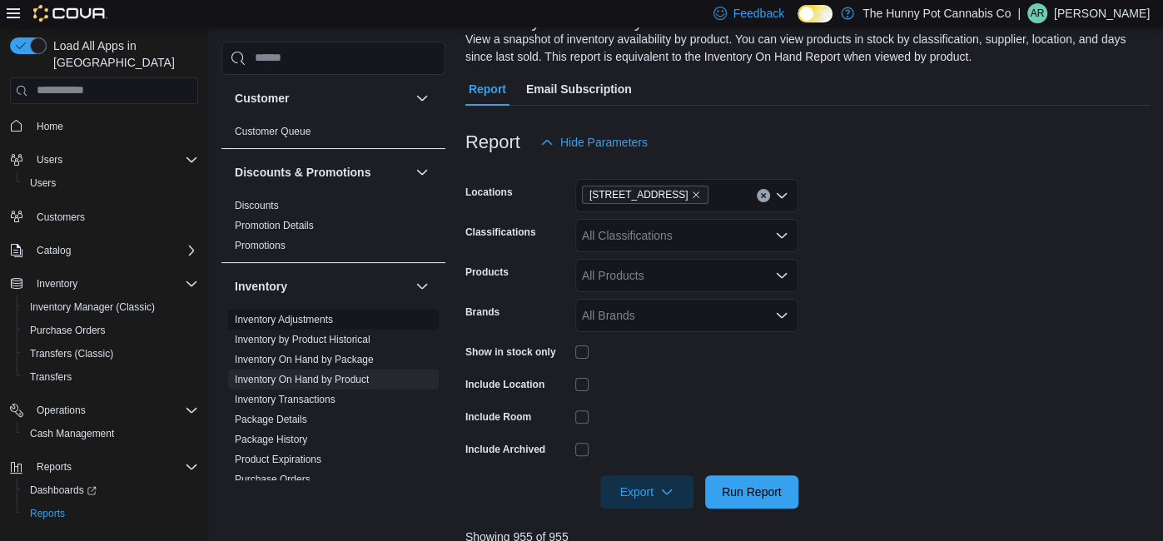
scroll to position [124, 0]
click at [79, 301] on span "Inventory Manager (Classic)" at bounding box center [92, 307] width 125 height 13
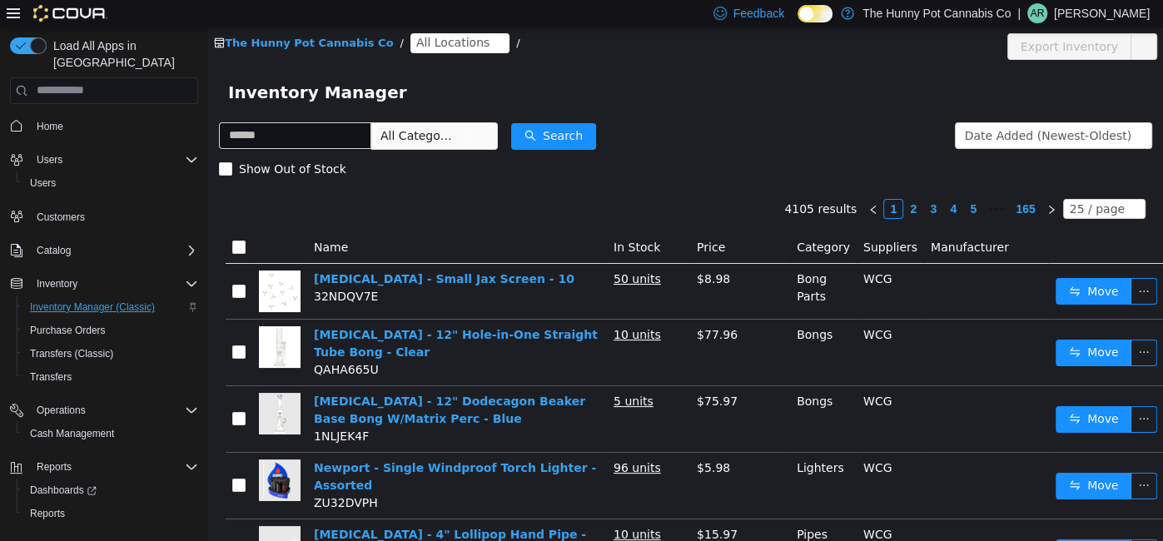
click at [708, 88] on div "Inventory Manager" at bounding box center [685, 91] width 915 height 27
click at [416, 47] on span "All Locations" at bounding box center [452, 41] width 73 height 18
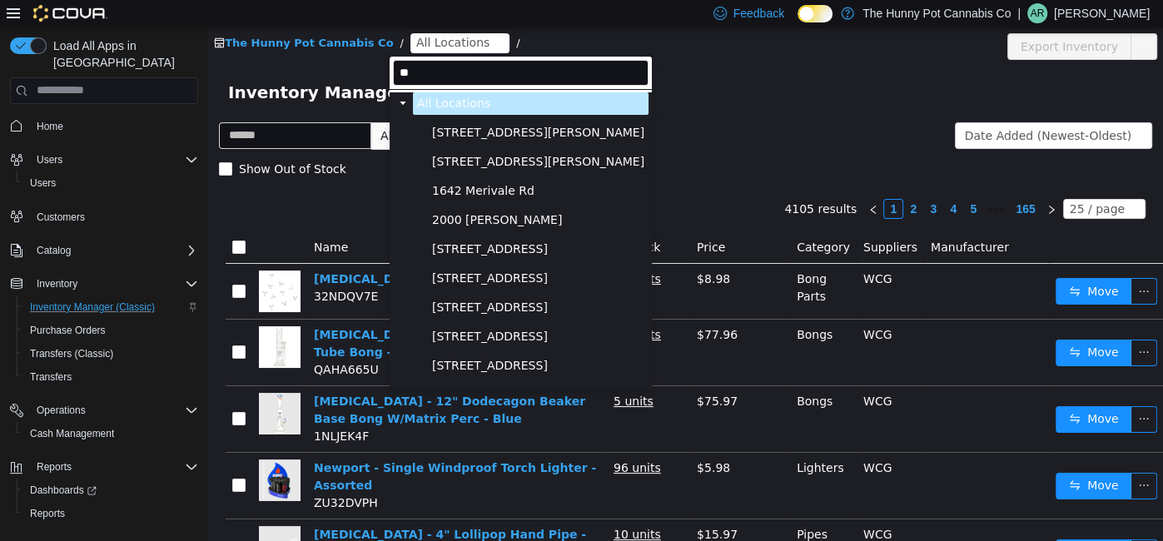
type input "***"
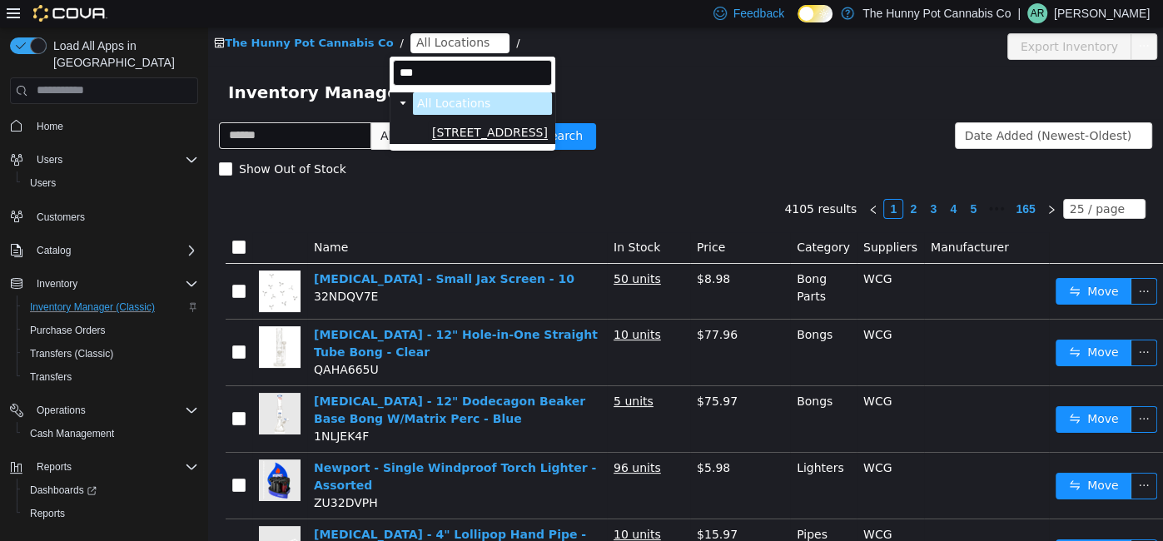
click at [463, 130] on span "2591 Yonge St" at bounding box center [490, 132] width 116 height 14
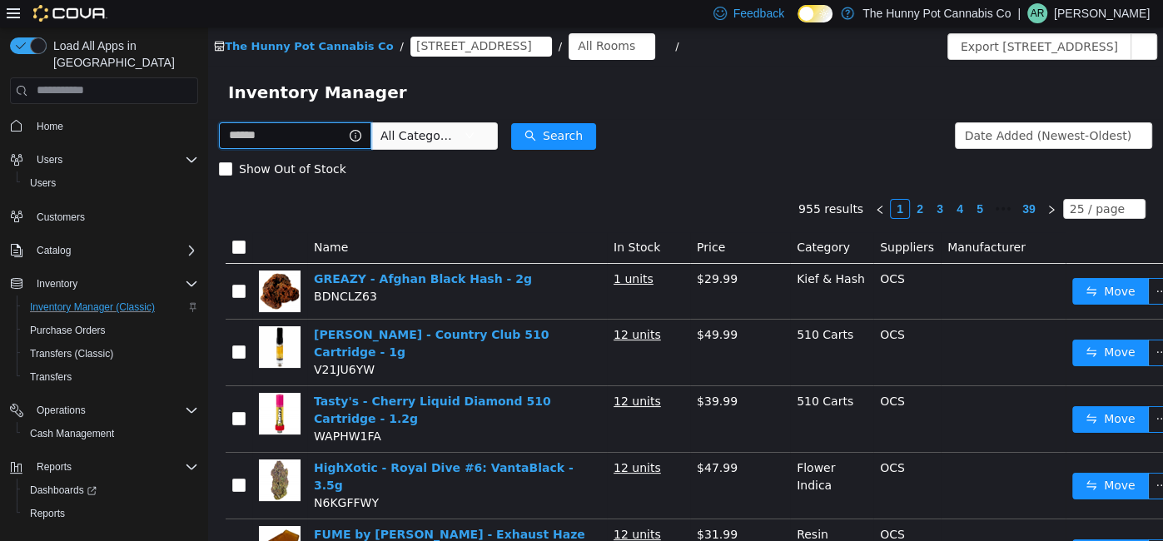
click at [348, 137] on input "text" at bounding box center [295, 135] width 152 height 27
type input "**********"
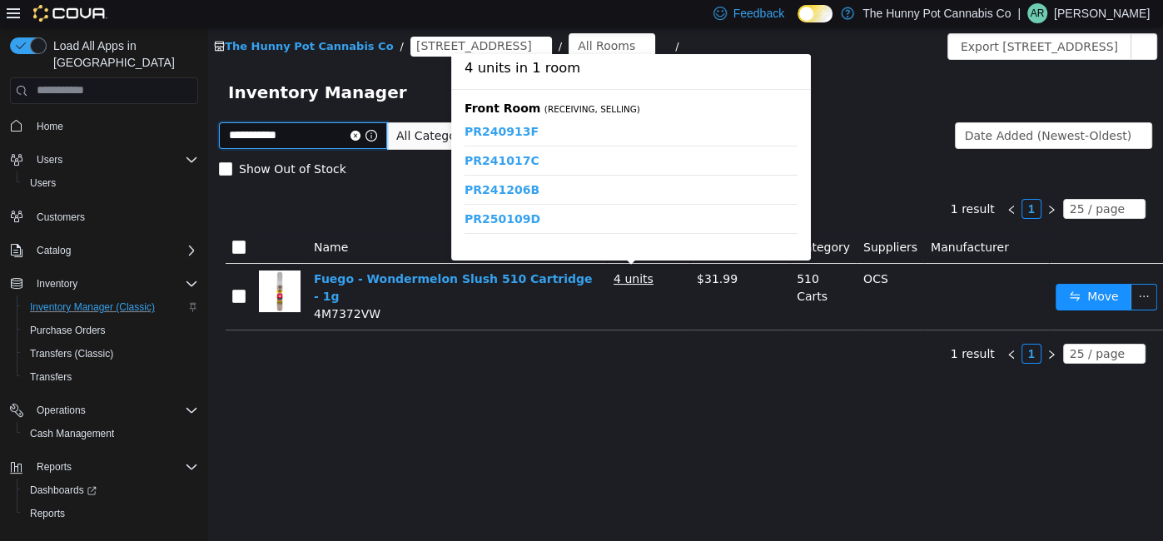
scroll to position [21, 0]
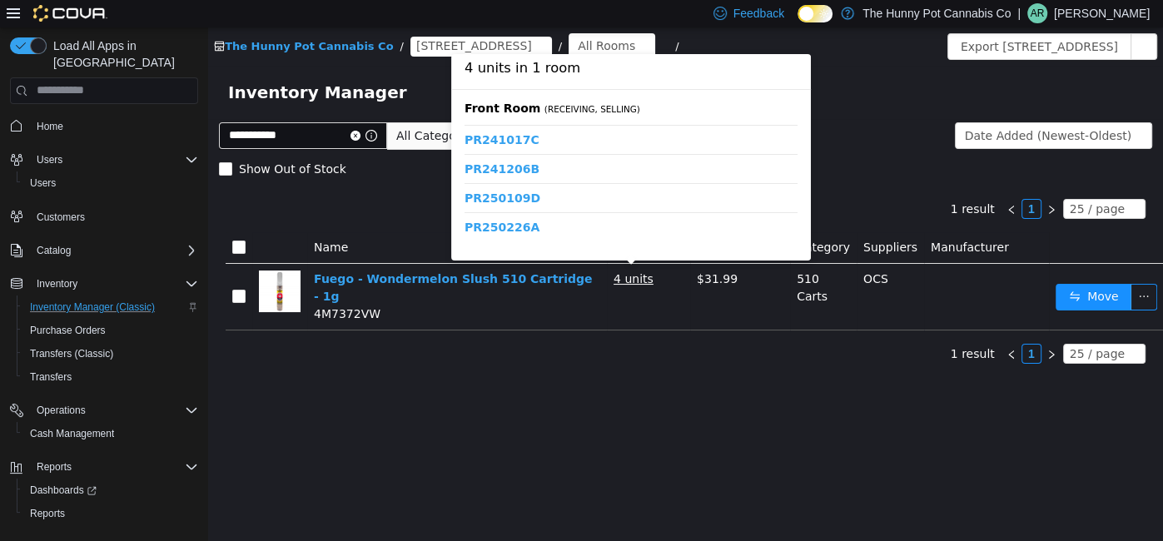
drag, startPoint x: 546, startPoint y: 227, endPoint x: 468, endPoint y: 221, distance: 78.5
click at [468, 221] on span "PR250226A - 4 units" at bounding box center [631, 226] width 333 height 17
copy span "PR250226A -"
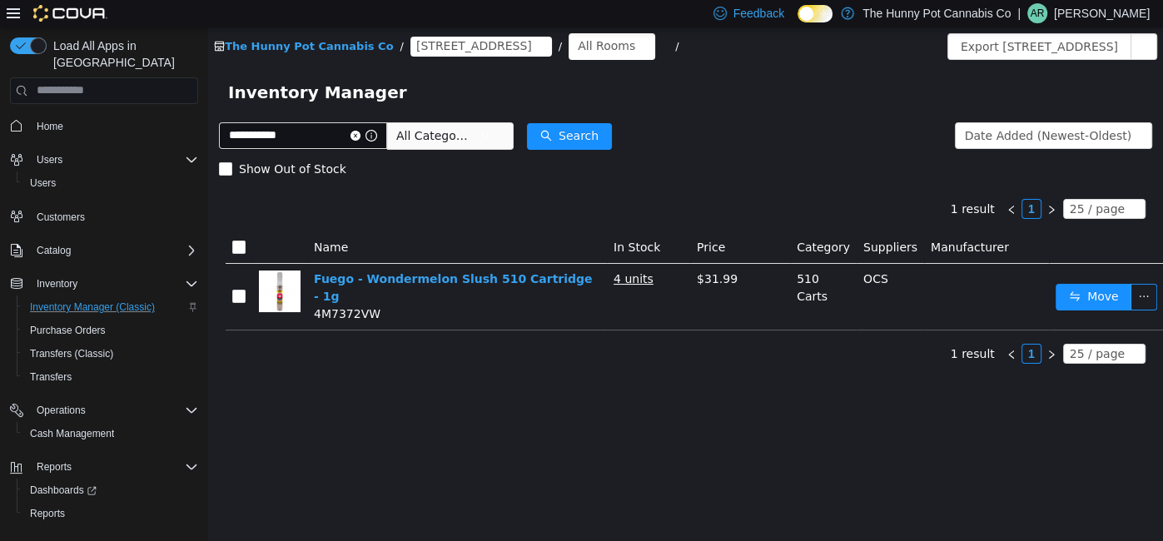
click at [360, 372] on div "**********" at bounding box center [685, 284] width 955 height 514
click at [49, 507] on span "Reports" at bounding box center [47, 513] width 35 height 13
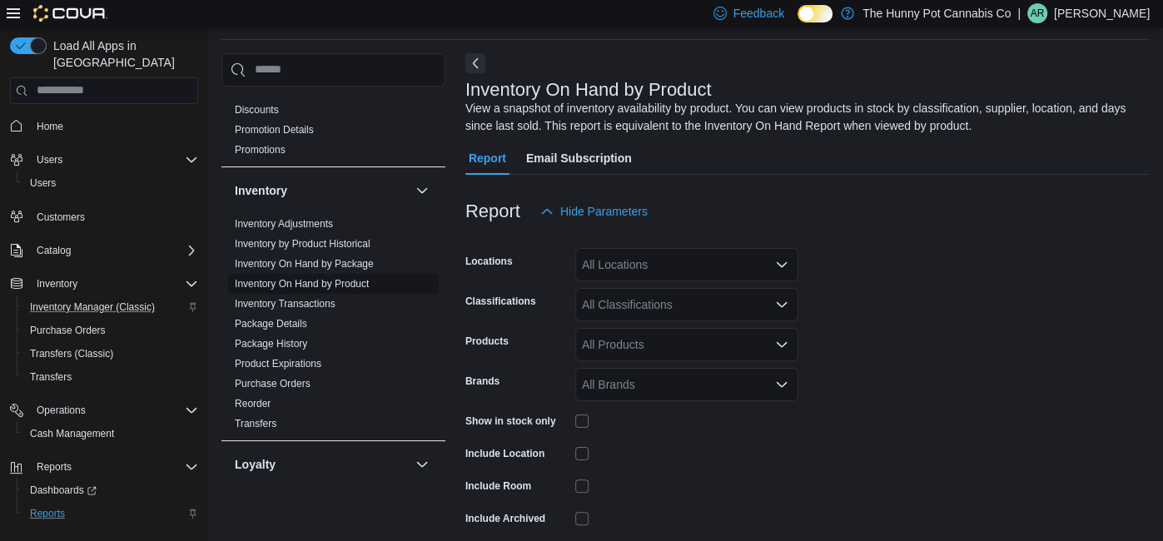
scroll to position [137, 0]
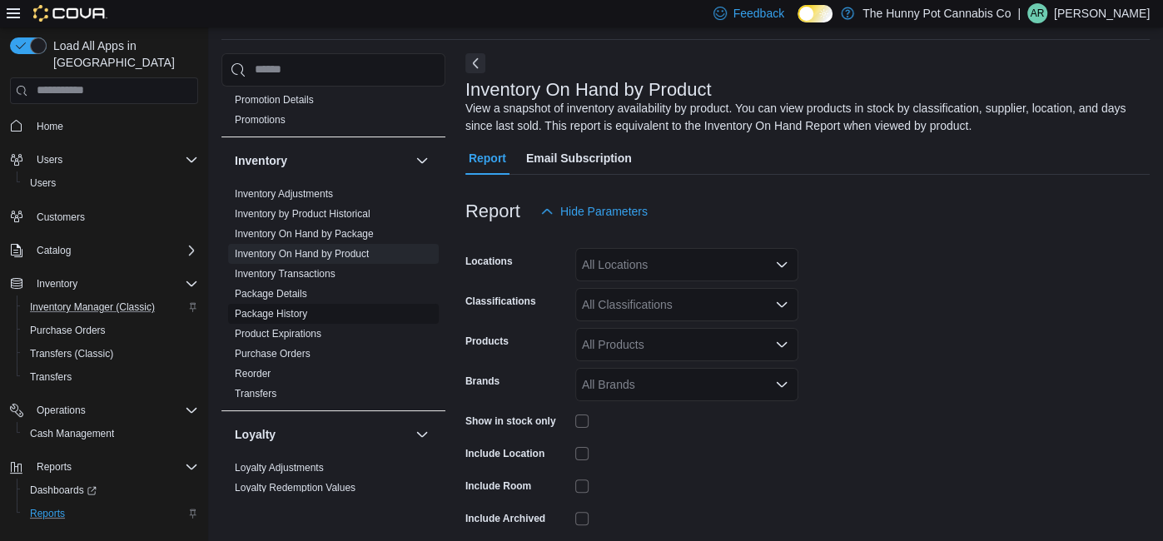
click at [304, 310] on link "Package History" at bounding box center [271, 314] width 72 height 12
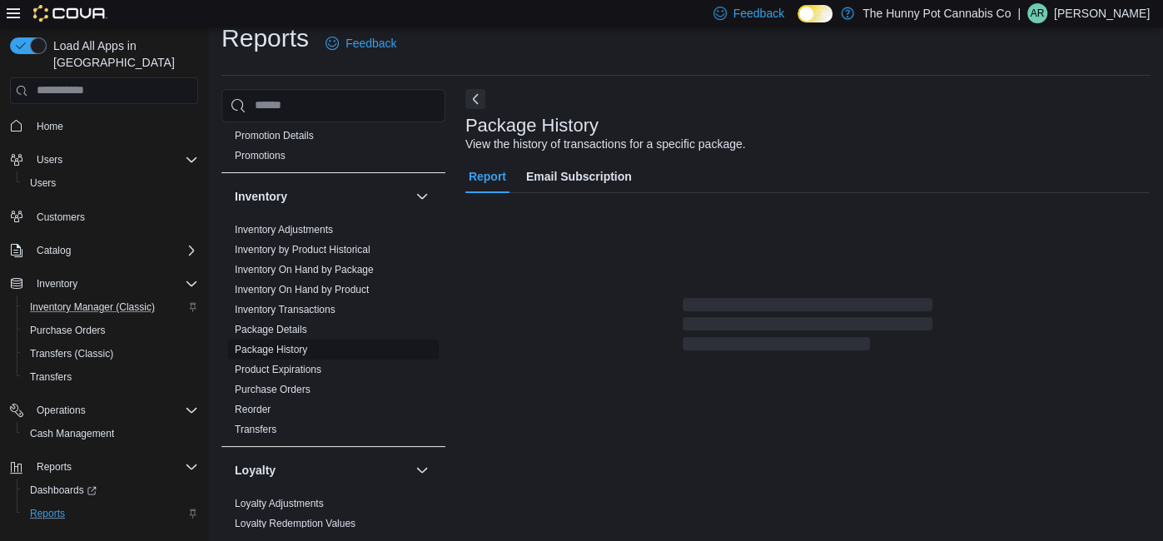
scroll to position [19, 0]
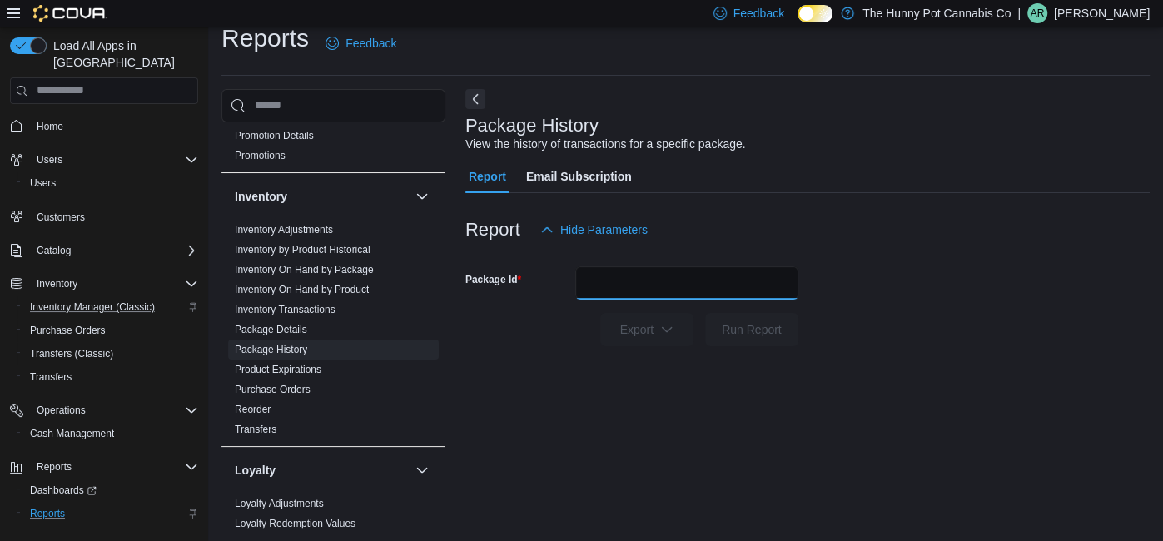
click at [622, 278] on input "Package Id" at bounding box center [686, 282] width 223 height 33
paste input "**********"
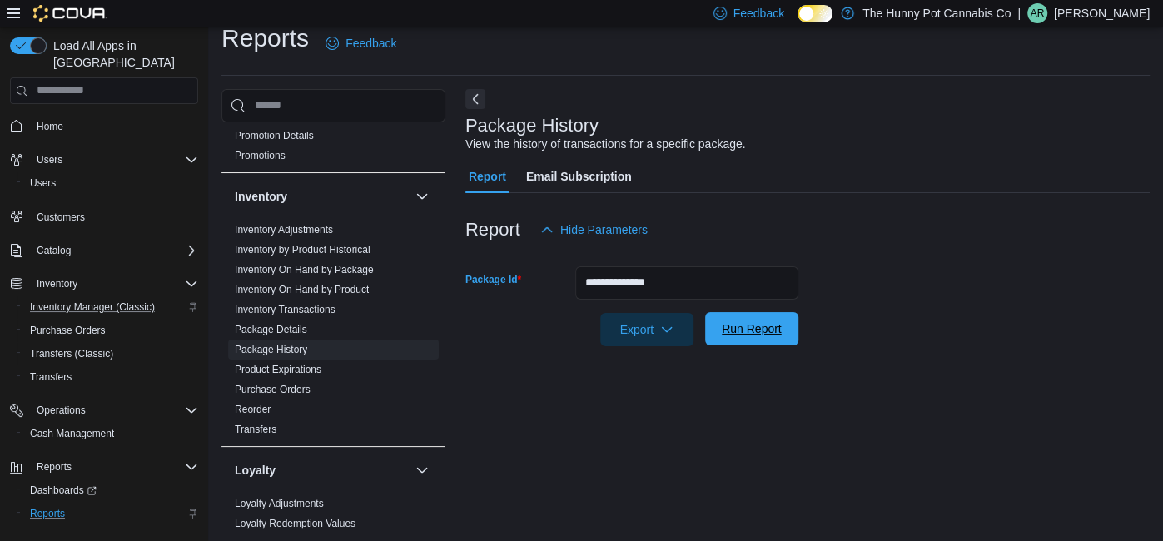
click at [749, 337] on span "Run Report" at bounding box center [751, 328] width 73 height 33
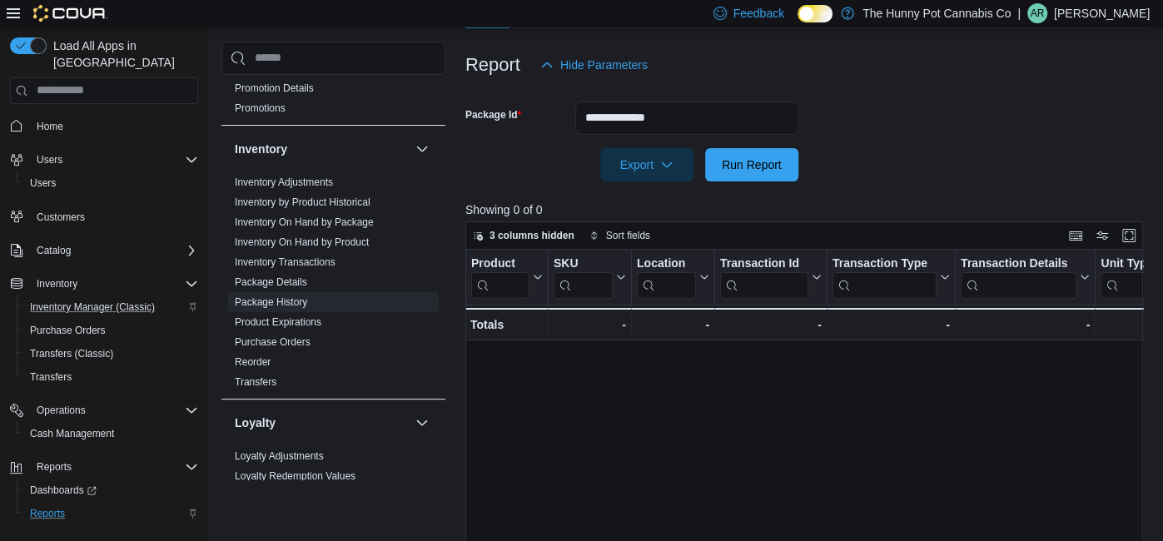
scroll to position [185, 0]
click at [718, 117] on input "**********" at bounding box center [686, 117] width 223 height 33
type input "*********"
click at [705, 147] on button "Run Report" at bounding box center [751, 163] width 93 height 33
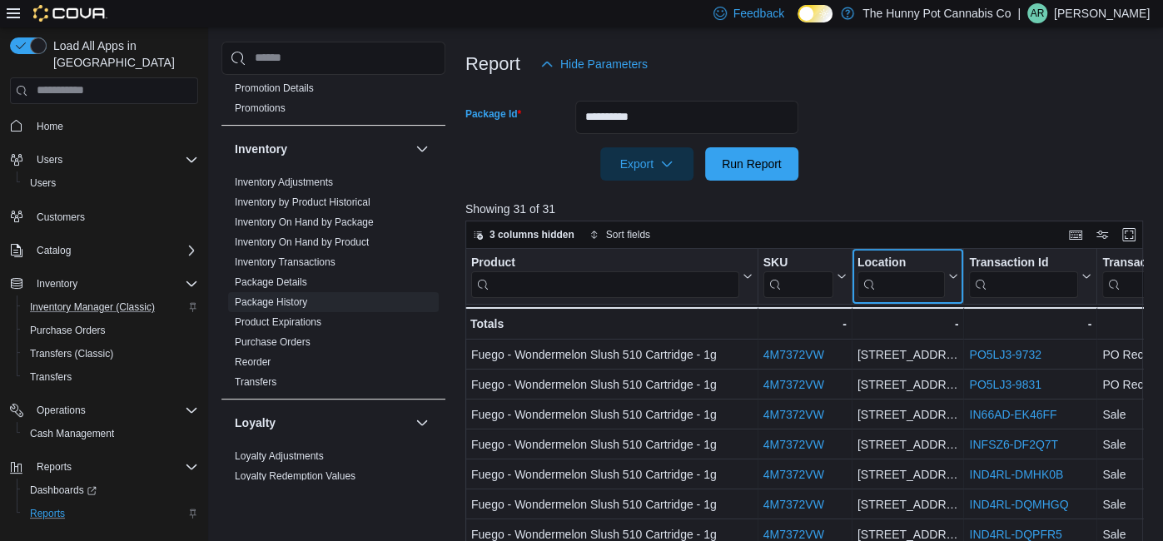
click at [907, 283] on input "search" at bounding box center [901, 284] width 88 height 27
type input "****"
click at [939, 206] on p "Showing 9 of 31" at bounding box center [807, 209] width 684 height 17
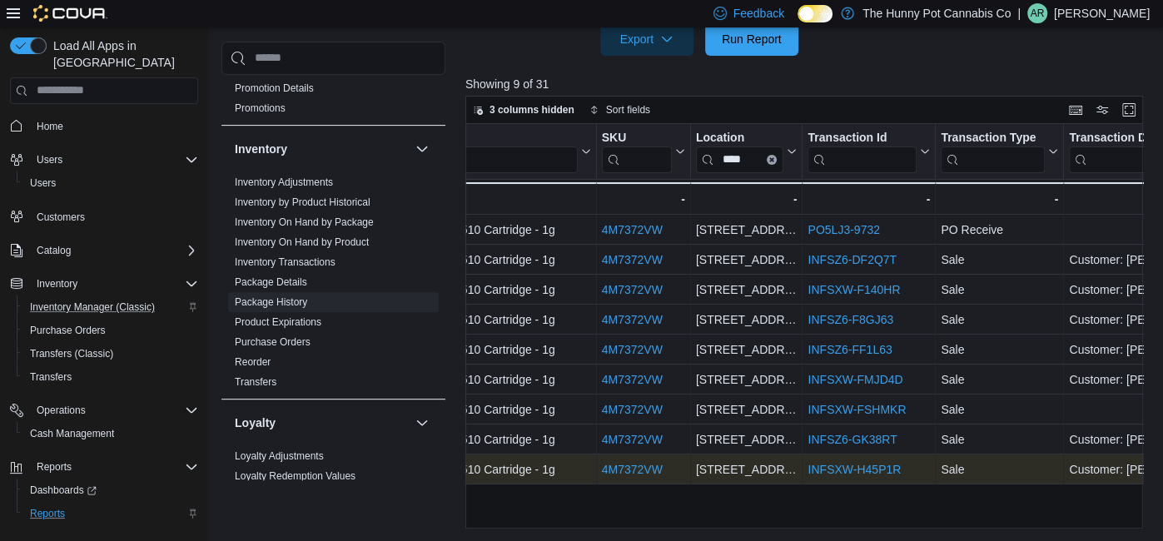
scroll to position [0, 161]
click at [822, 467] on link "INFSXW-H45P1R" at bounding box center [854, 469] width 93 height 13
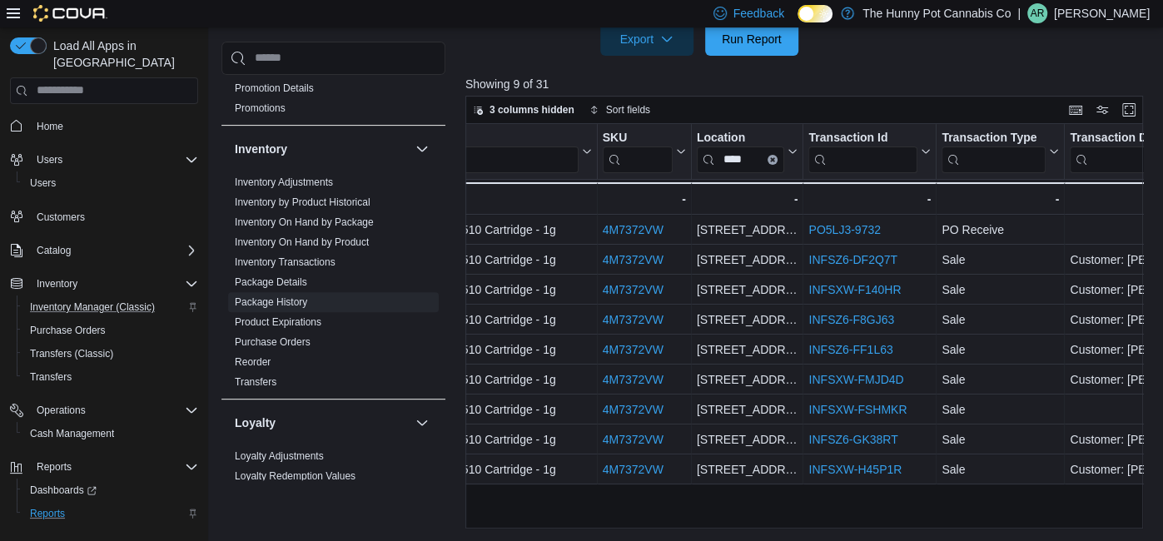
click at [834, 53] on form "Package Id ********* Export Run Report" at bounding box center [807, 6] width 684 height 100
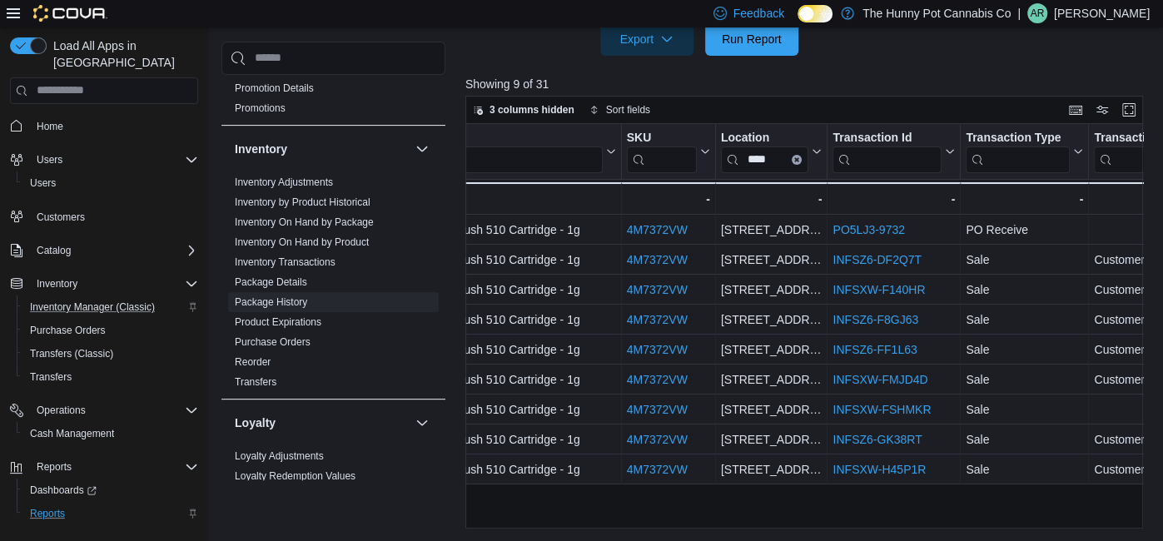
scroll to position [0, 0]
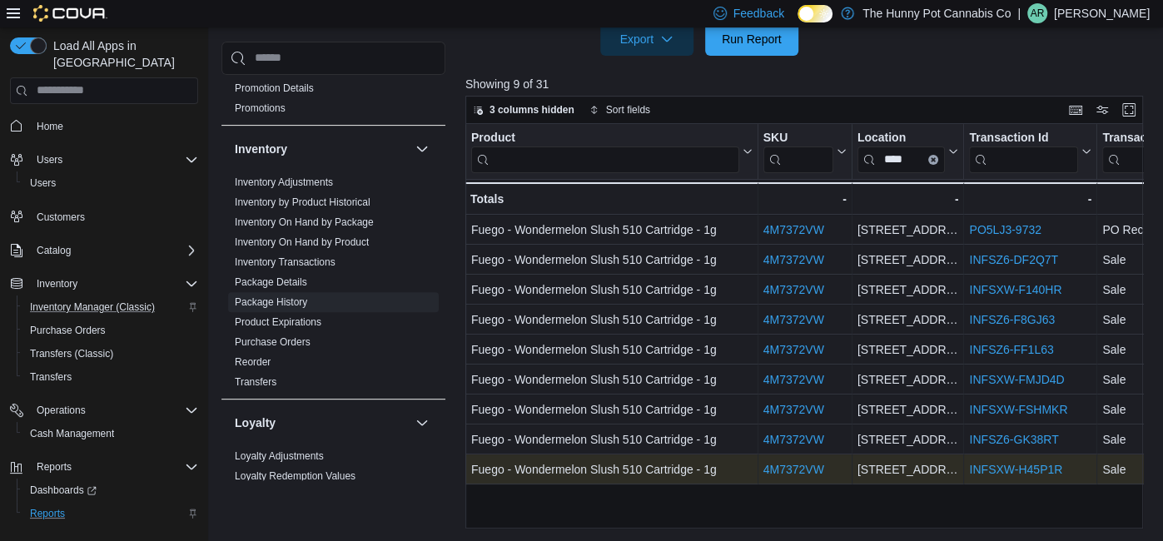
click at [1021, 471] on link "INFSXW-H45P1R" at bounding box center [1015, 469] width 93 height 13
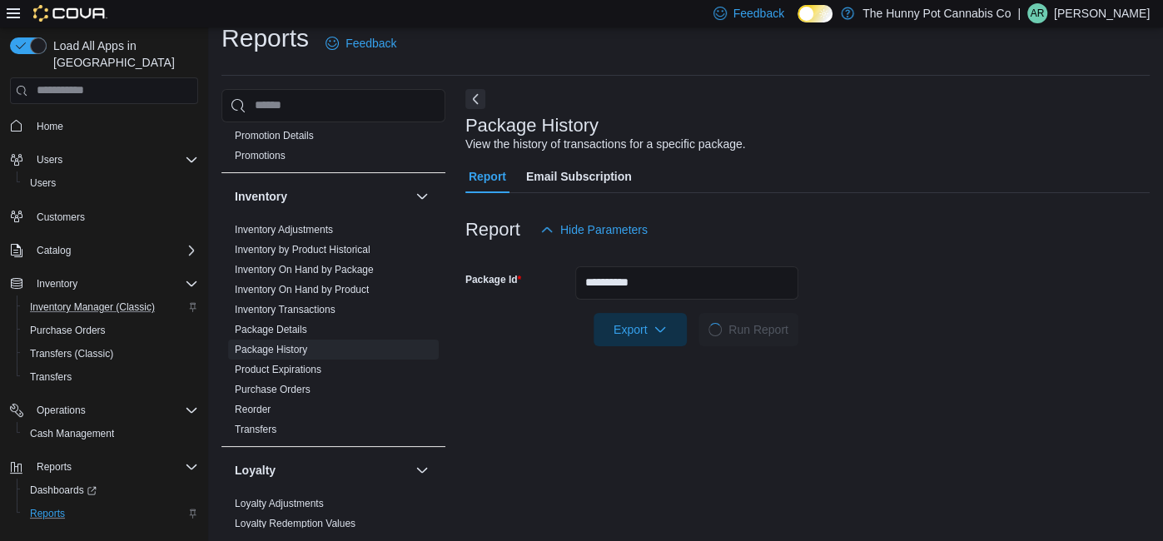
scroll to position [310, 0]
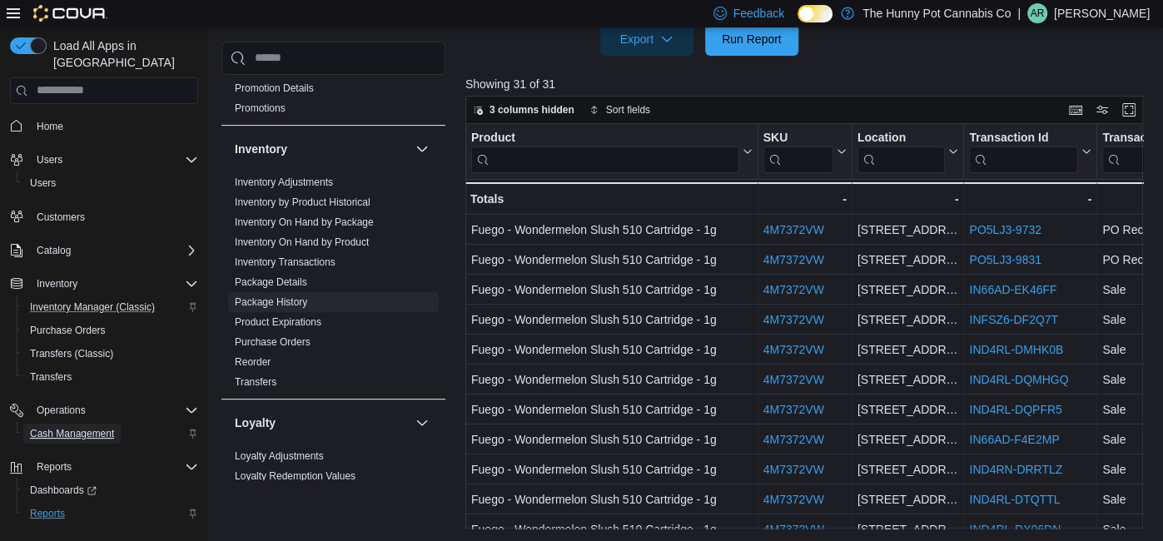
click at [87, 427] on span "Cash Management" at bounding box center [72, 433] width 84 height 13
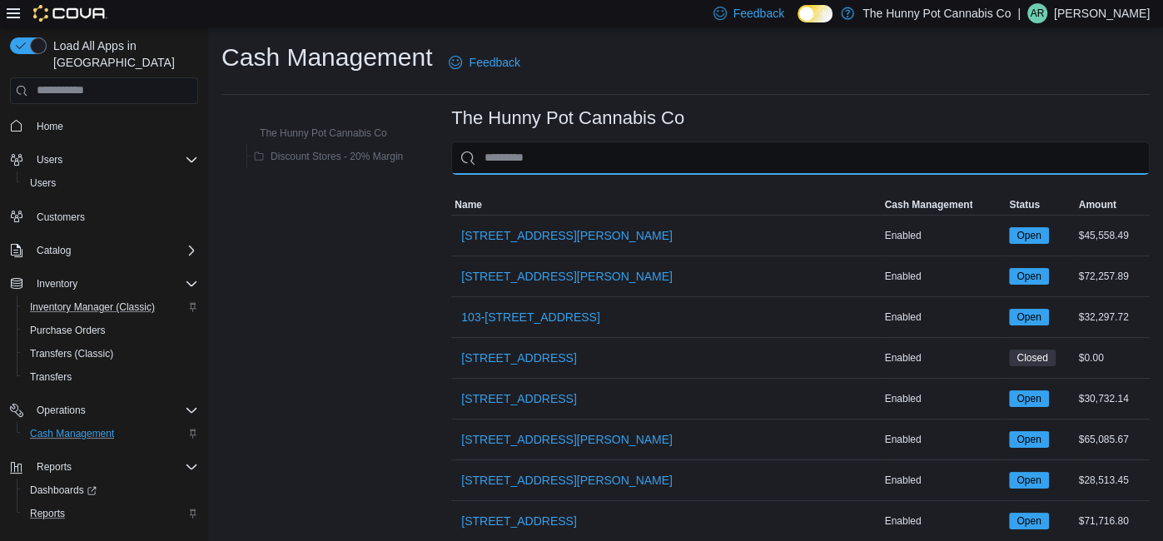
click at [529, 153] on input "This is a search bar. As you type, the results lower in the page will automatic…" at bounding box center [800, 158] width 698 height 33
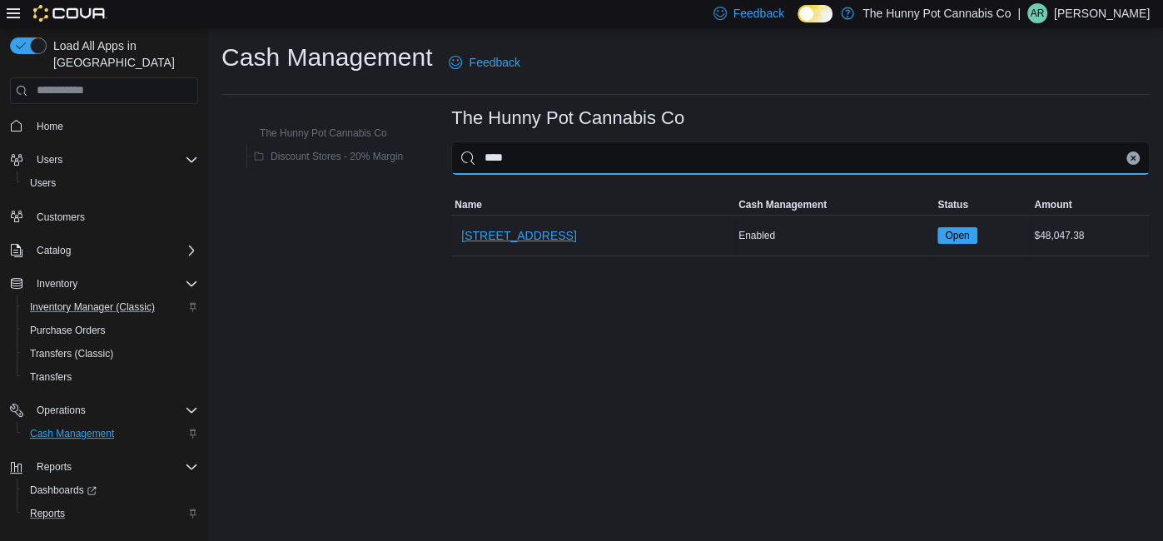
type input "****"
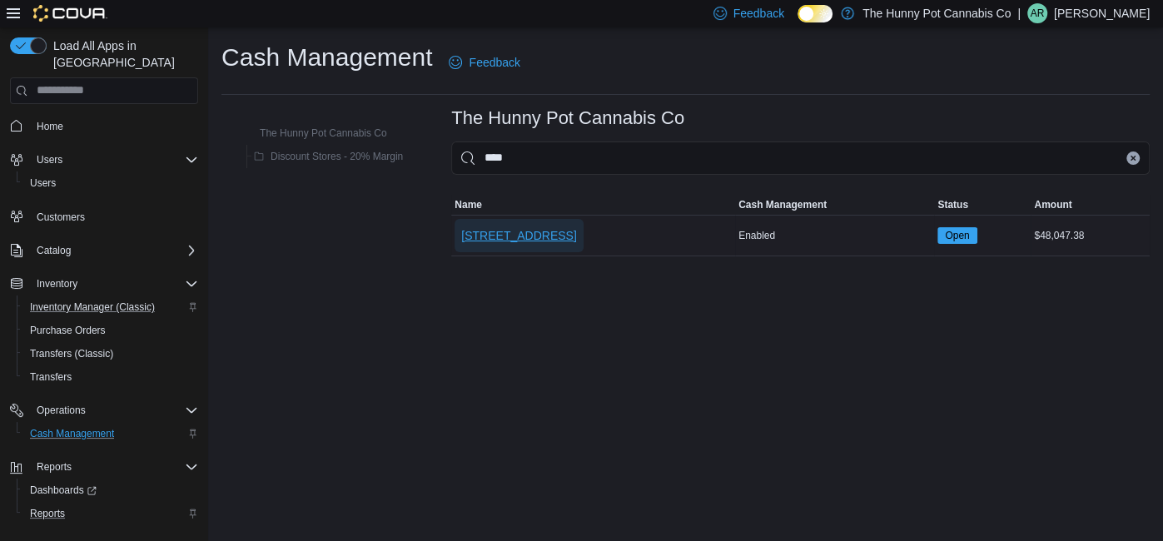
click at [491, 231] on span "2591 Yonge St" at bounding box center [518, 235] width 115 height 17
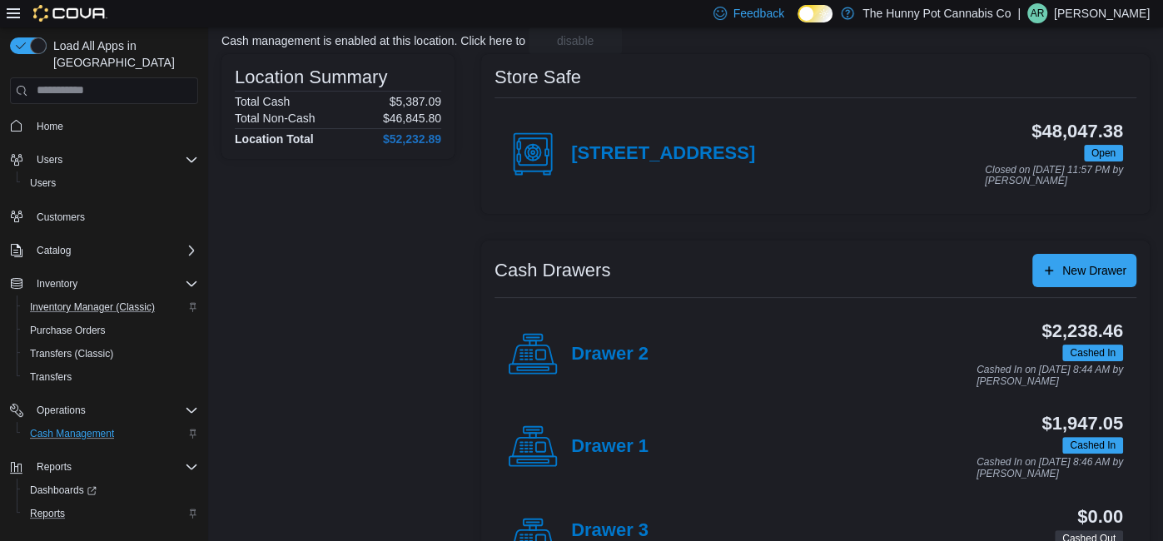
scroll to position [112, 0]
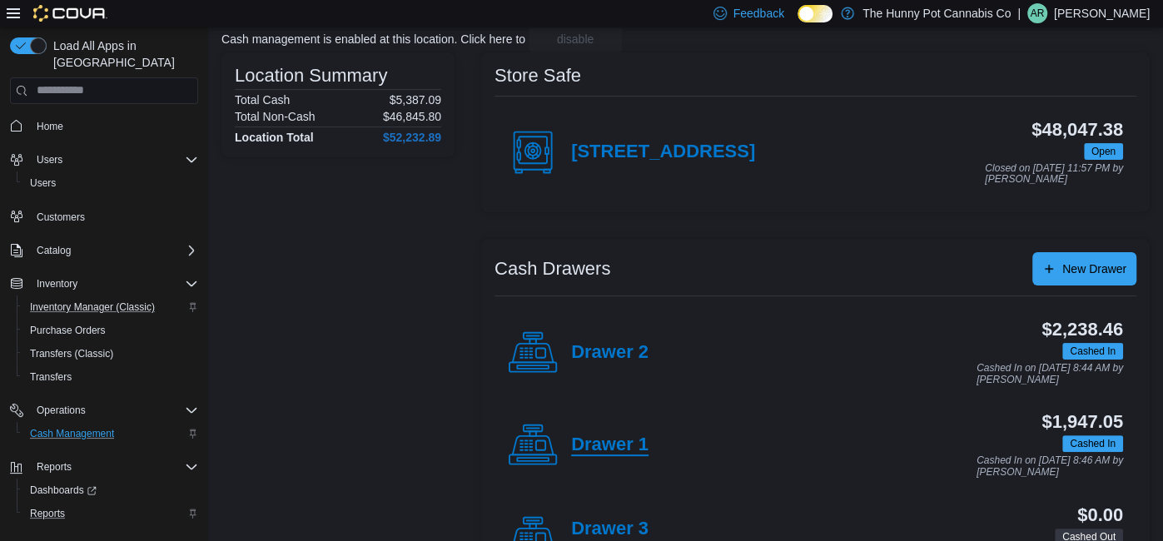
click at [594, 440] on h4 "Drawer 1" at bounding box center [609, 446] width 77 height 22
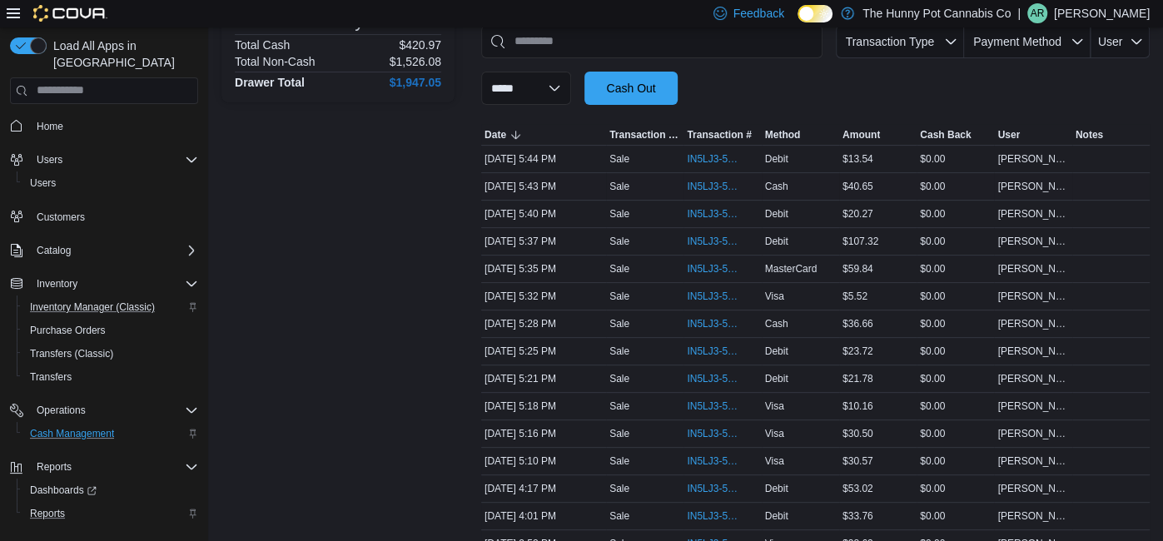
scroll to position [261, 0]
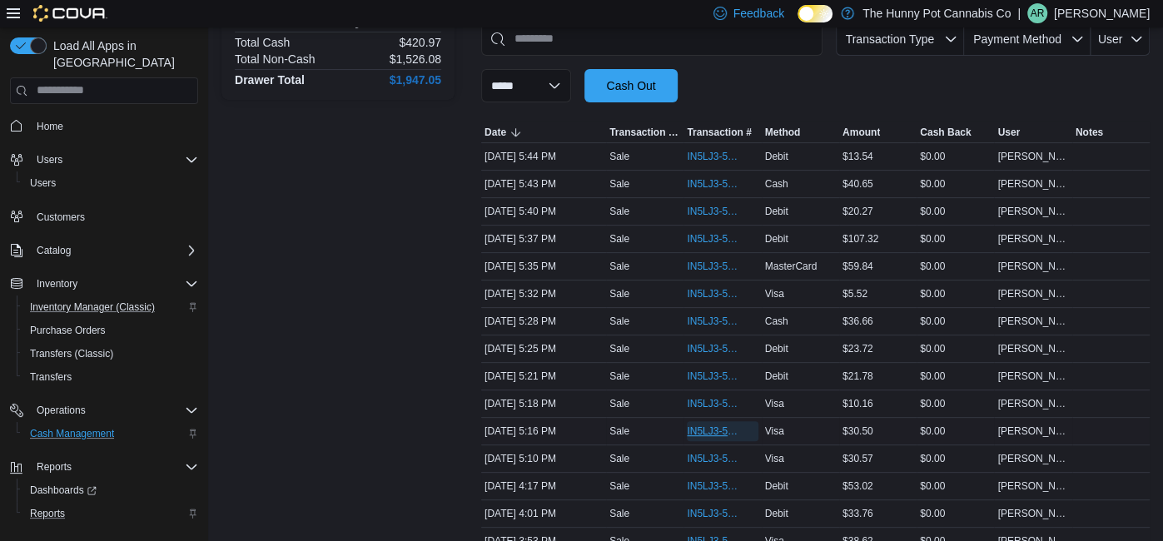
click at [703, 428] on span "IN5LJ3-5751572" at bounding box center [714, 431] width 54 height 13
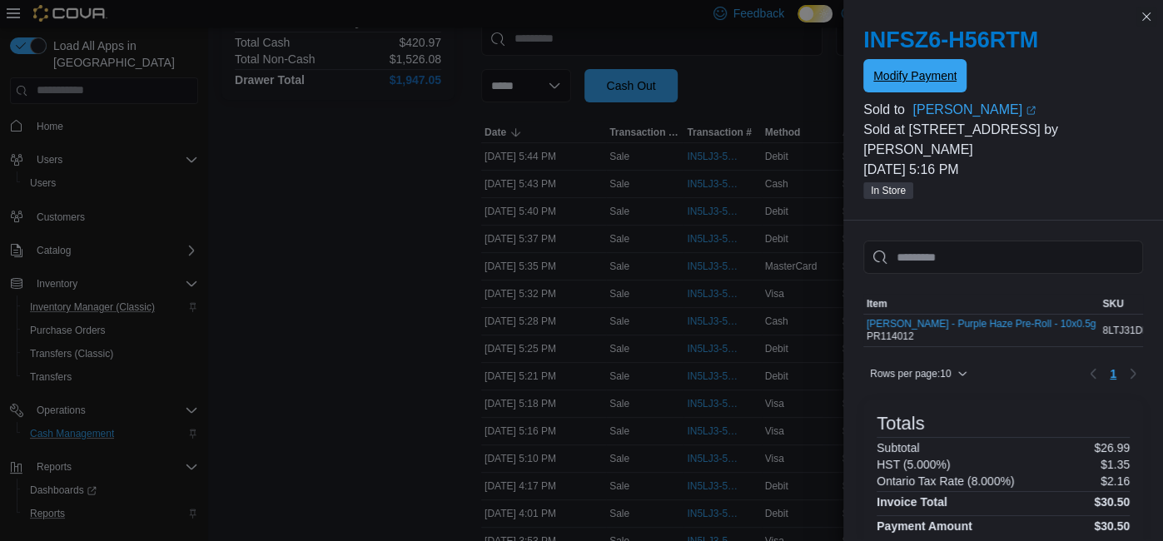
click at [918, 83] on span "Modify Payment" at bounding box center [914, 75] width 83 height 17
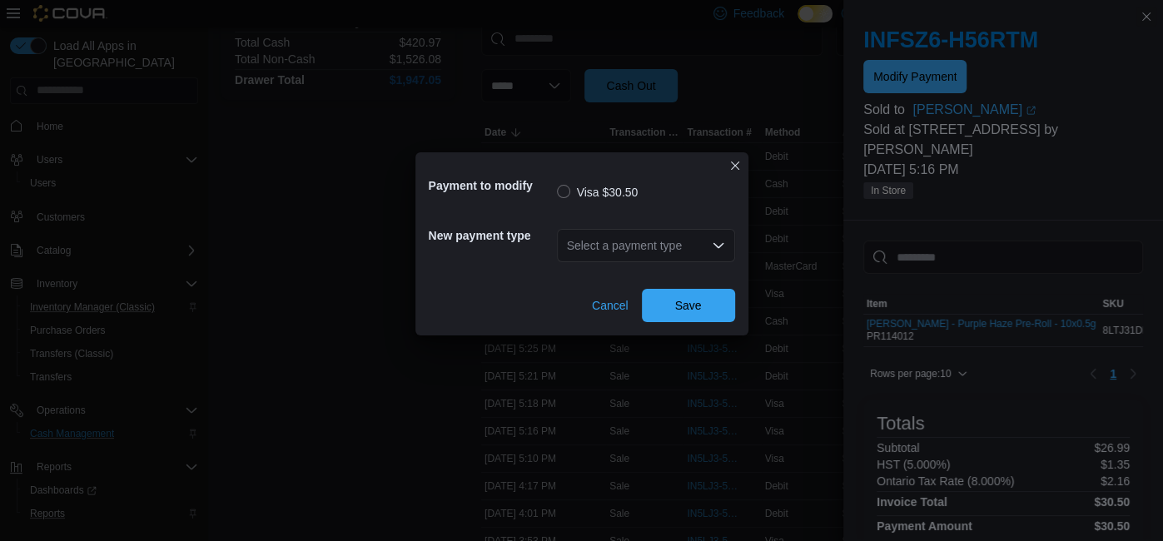
click at [609, 250] on div "Select a payment type" at bounding box center [646, 245] width 178 height 33
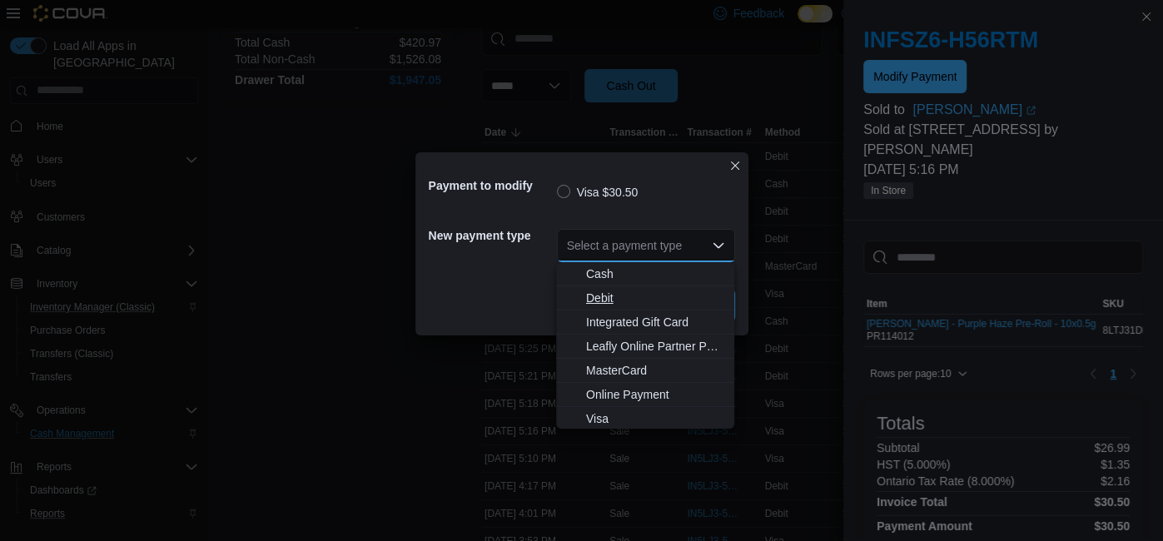
click at [608, 301] on span "Debit" at bounding box center [655, 298] width 138 height 17
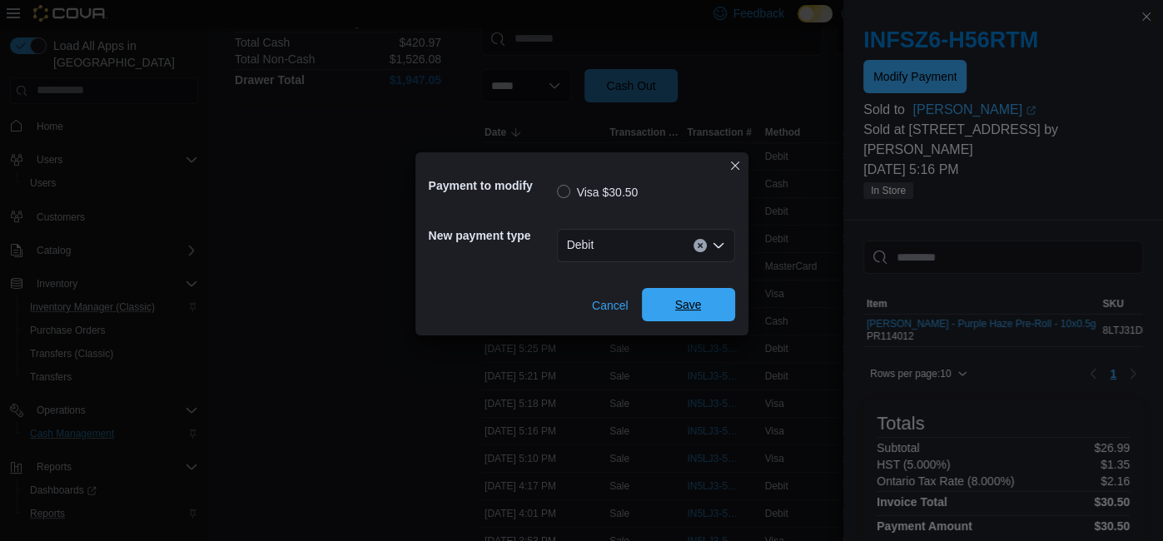
click at [672, 306] on span "Save" at bounding box center [688, 304] width 73 height 33
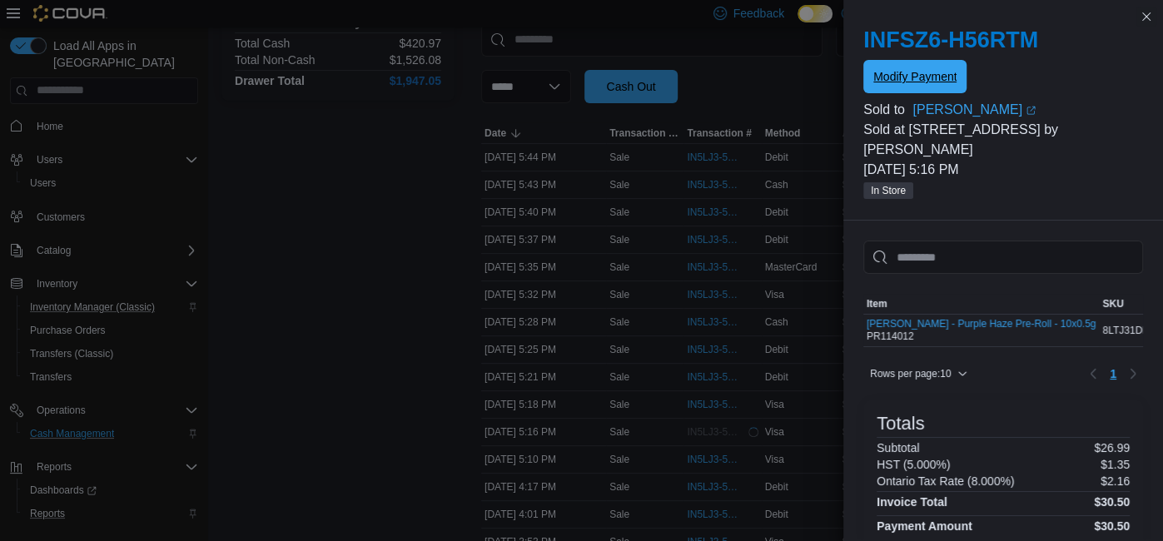
scroll to position [0, 0]
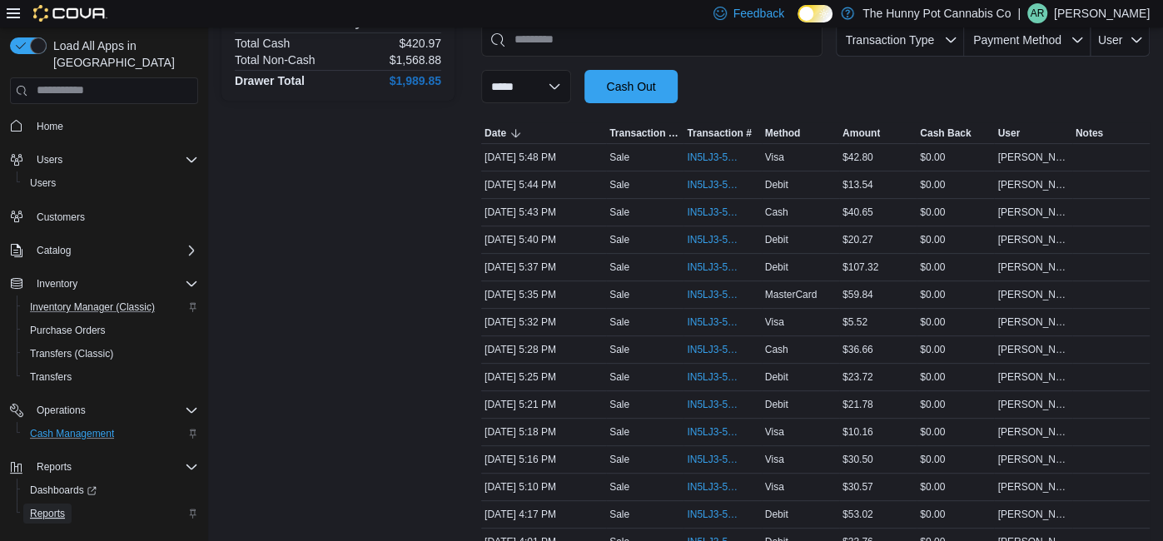
click at [42, 507] on span "Reports" at bounding box center [47, 513] width 35 height 13
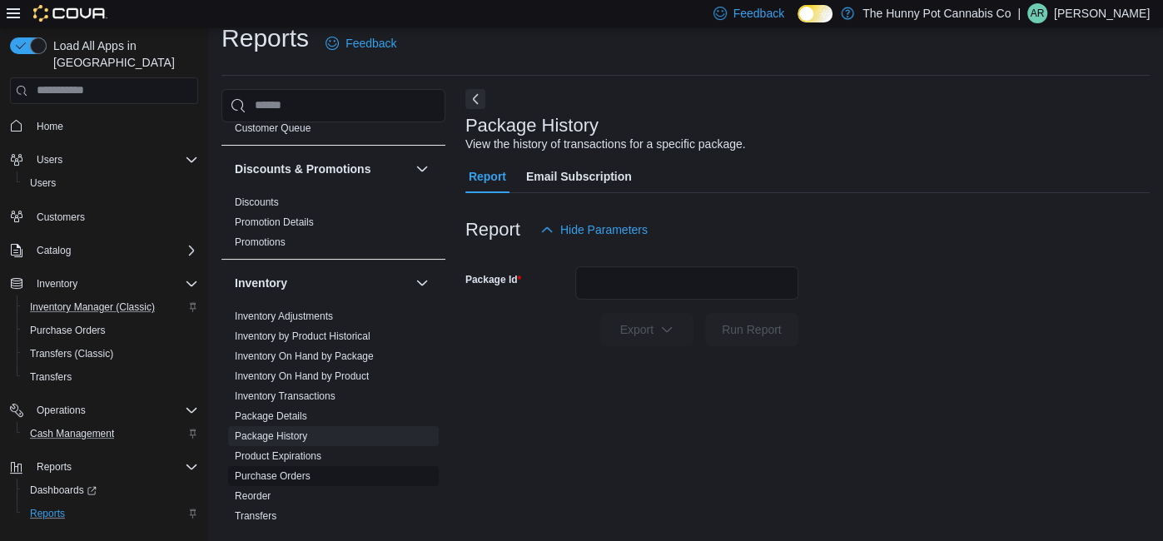
scroll to position [47, 0]
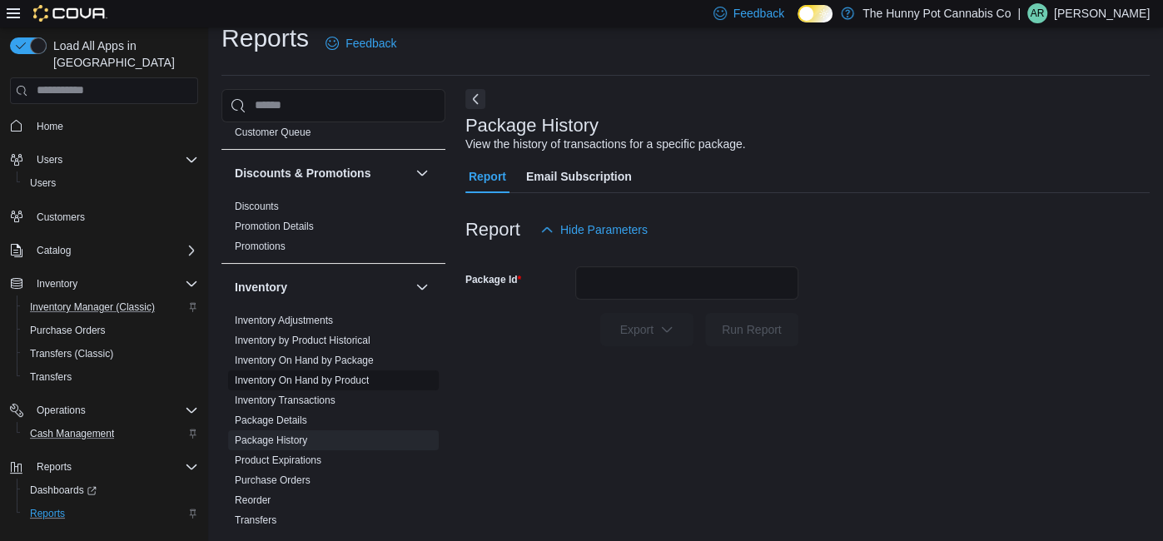
click at [356, 382] on link "Inventory On Hand by Product" at bounding box center [302, 381] width 134 height 12
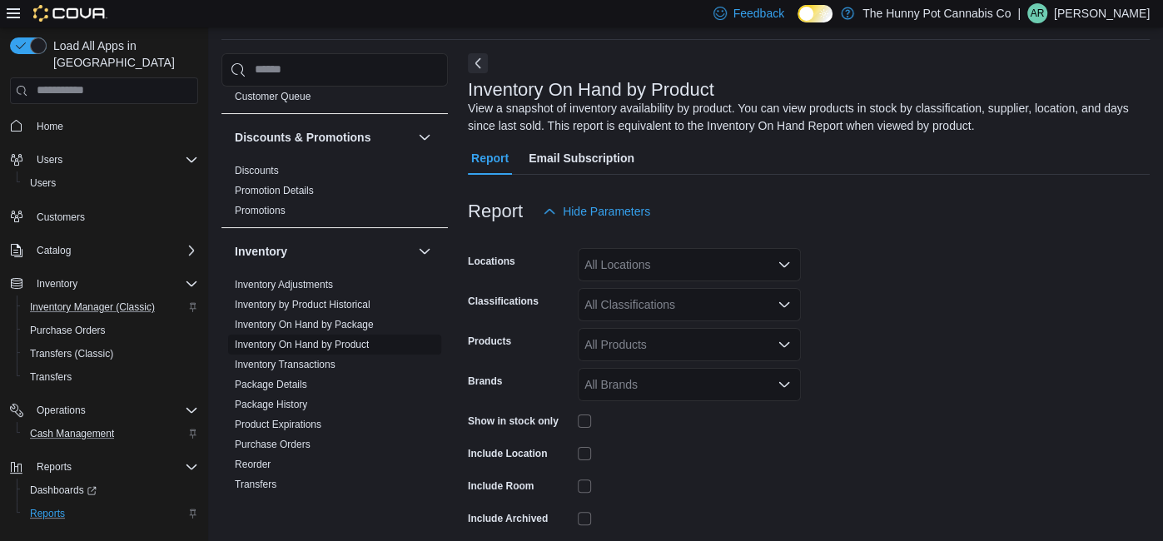
scroll to position [55, 0]
click at [685, 259] on div "All Locations" at bounding box center [689, 264] width 223 height 33
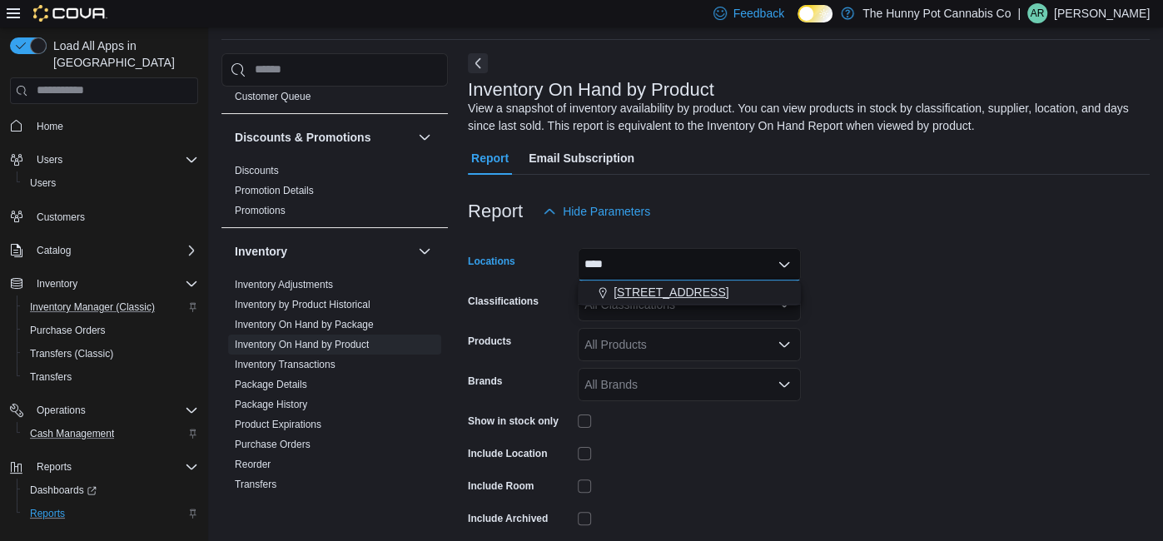
type input "****"
click at [670, 291] on span "2591 Yonge St" at bounding box center [671, 292] width 115 height 17
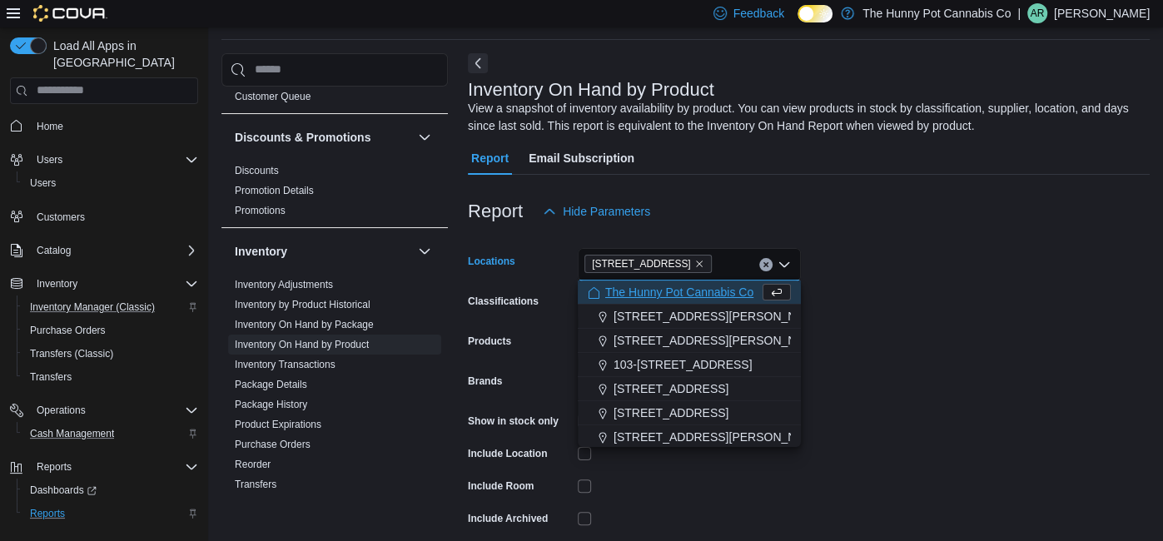
click at [683, 470] on form "Locations 2591 Yonge St Combo box. Selected. 2591 Yonge St. Press Backspace to …" at bounding box center [809, 403] width 682 height 350
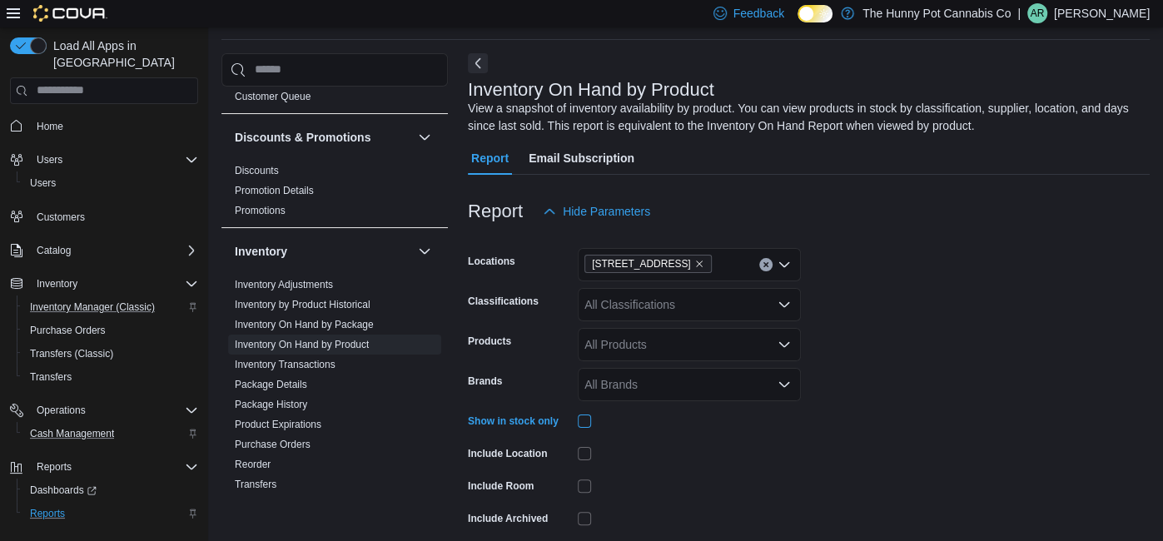
scroll to position [124, 0]
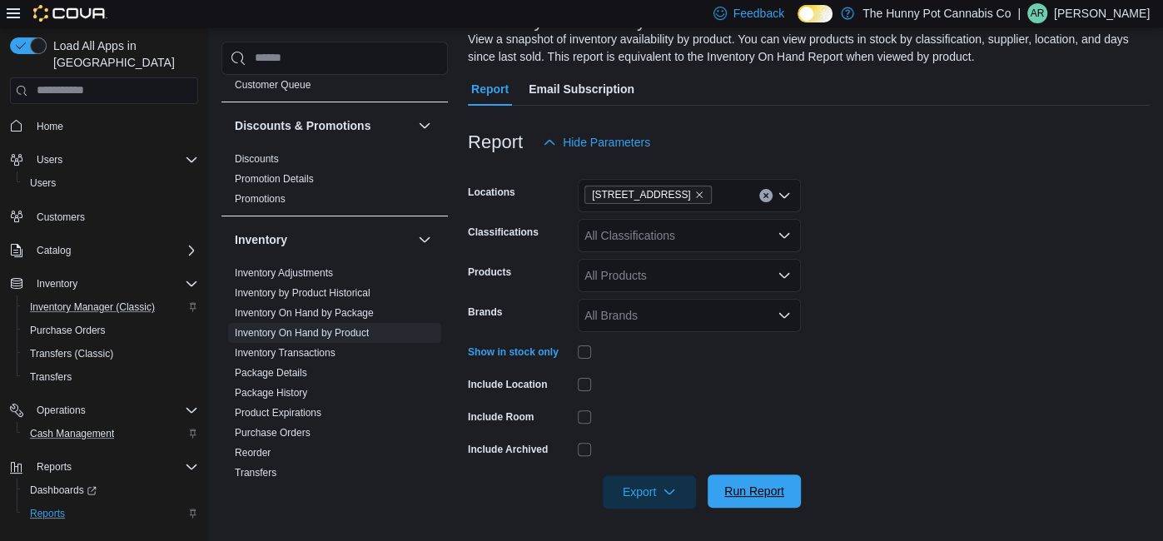
click at [750, 486] on span "Run Report" at bounding box center [754, 491] width 60 height 17
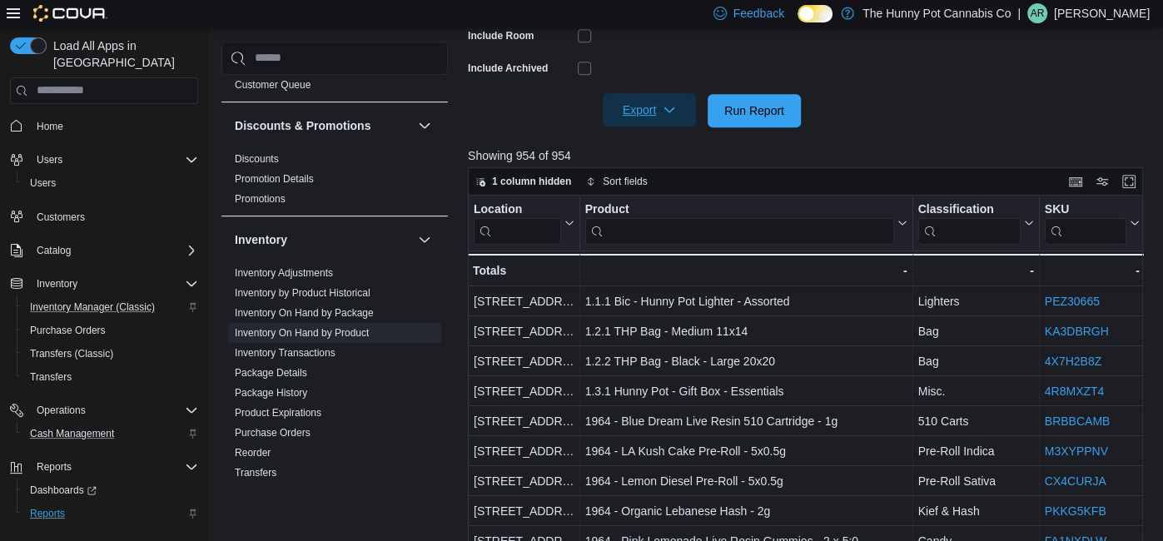
click at [652, 104] on span "Export" at bounding box center [649, 109] width 73 height 33
click at [650, 143] on span "Export to Excel" at bounding box center [651, 143] width 75 height 13
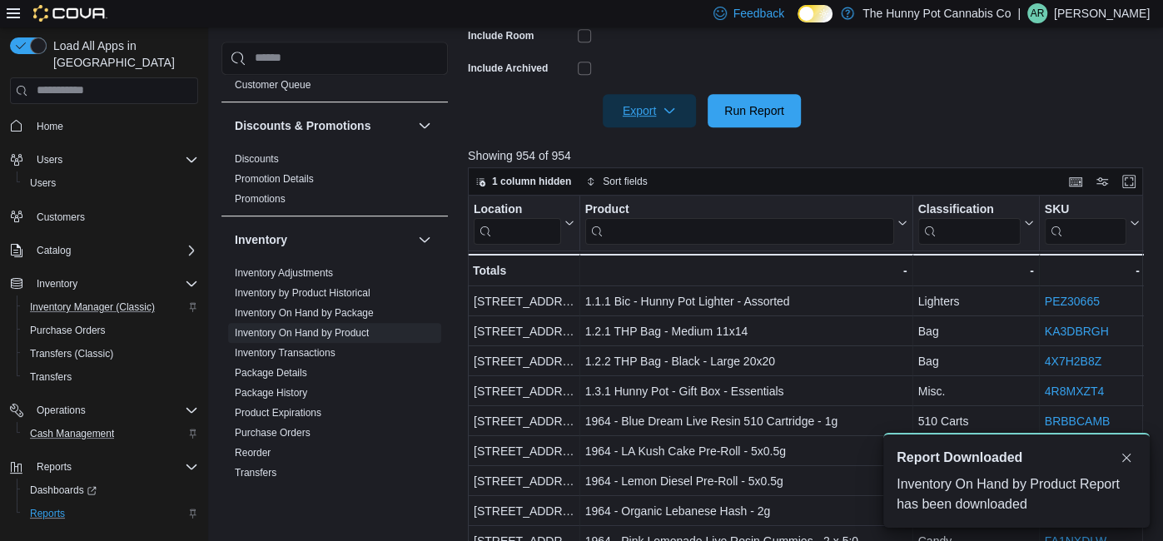
scroll to position [0, 0]
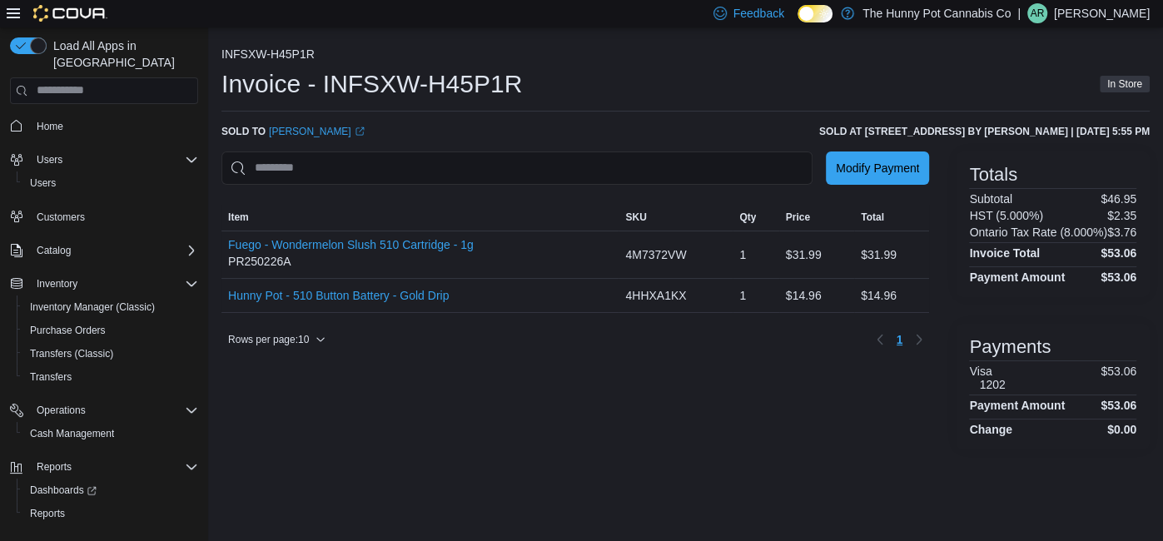
click at [633, 111] on div "INFSXW-H45P1R Invoice - INFSXW-H45P1R In Store Sold to [PERSON_NAME] (opens in …" at bounding box center [685, 248] width 928 height 402
click at [611, 92] on div "Invoice - INFSXW-H45P1R In Store" at bounding box center [685, 83] width 928 height 33
click at [609, 92] on div "Invoice - INFSXW-H45P1R In Store" at bounding box center [685, 83] width 928 height 33
click at [292, 127] on link "Zack Johns (opens in a new tab or window)" at bounding box center [317, 131] width 96 height 13
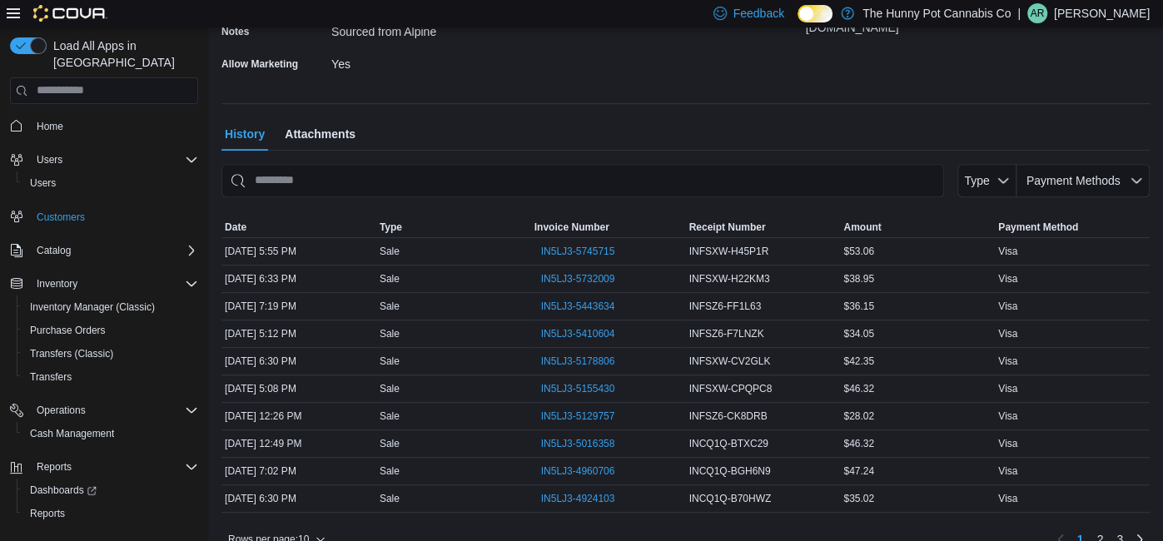
scroll to position [489, 0]
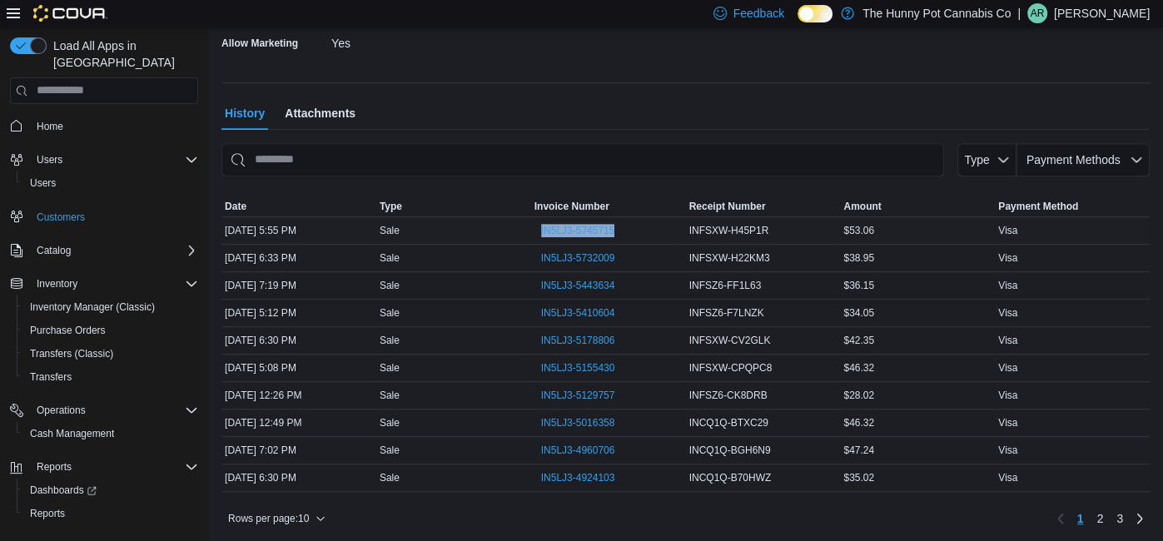
drag, startPoint x: 524, startPoint y: 231, endPoint x: 655, endPoint y: 234, distance: 130.7
click at [655, 234] on tr "Date [DATE] 5:55 PM Type Sale Invoice Number IN5LJ3-5745715 Receipt Number INFS…" at bounding box center [685, 229] width 928 height 27
click at [589, 234] on span "IN5LJ3-5745715" at bounding box center [578, 230] width 74 height 13
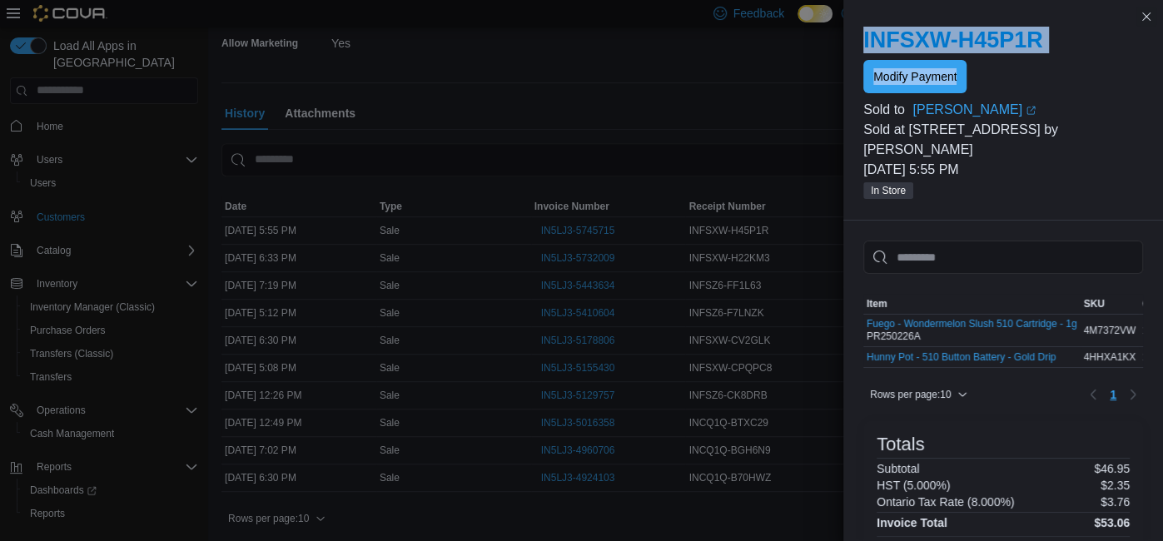
drag, startPoint x: 852, startPoint y: 45, endPoint x: 1055, endPoint y: 79, distance: 206.0
click at [1055, 79] on div "INFSXW-H45P1R Modify Payment Sold to [PERSON_NAME] (opens in a new tab or windo…" at bounding box center [1003, 114] width 320 height 214
click at [1066, 65] on div "Modify Payment" at bounding box center [1003, 76] width 280 height 33
drag, startPoint x: 855, startPoint y: 42, endPoint x: 954, endPoint y: 45, distance: 99.1
click at [954, 45] on div "INFSXW-H45P1R Modify Payment Sold to [PERSON_NAME] (opens in a new tab or windo…" at bounding box center [1003, 114] width 320 height 214
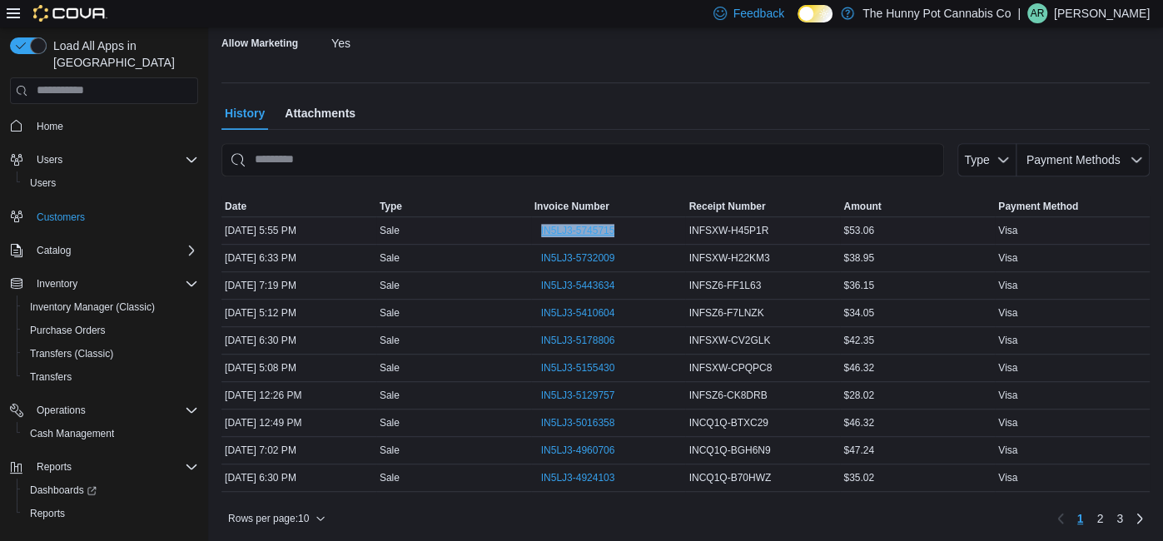
drag, startPoint x: 622, startPoint y: 229, endPoint x: 540, endPoint y: 233, distance: 81.7
click at [540, 233] on div "IN5LJ3-5745715" at bounding box center [608, 230] width 155 height 27
copy span "IN5LJ3-5745715"
